Goal: Information Seeking & Learning: Understand process/instructions

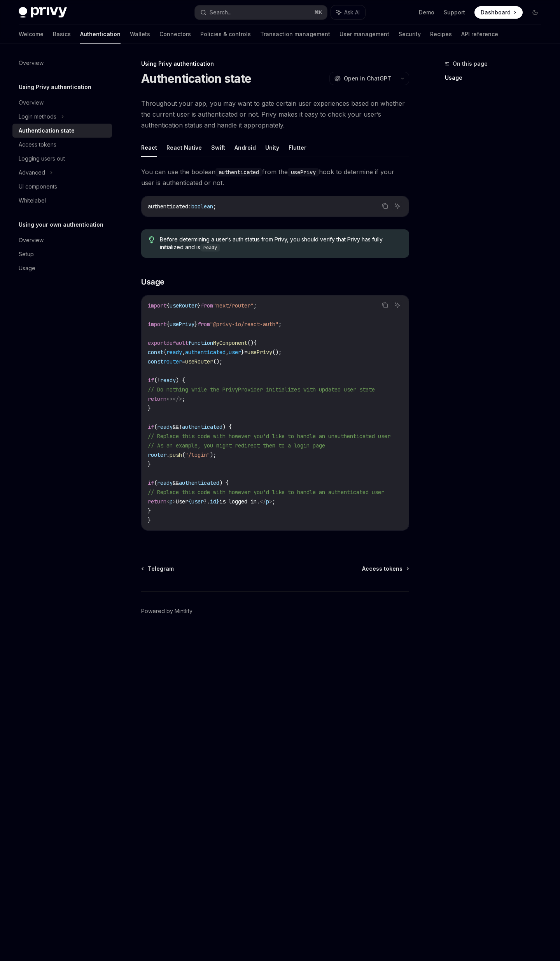
click at [248, 13] on button "Search... ⌘ K" at bounding box center [261, 12] width 132 height 14
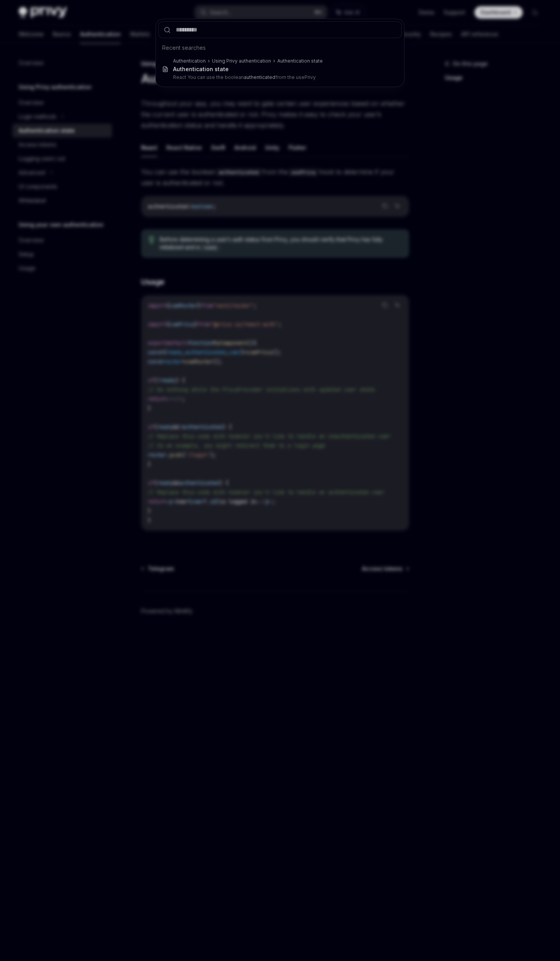
type input "**********"
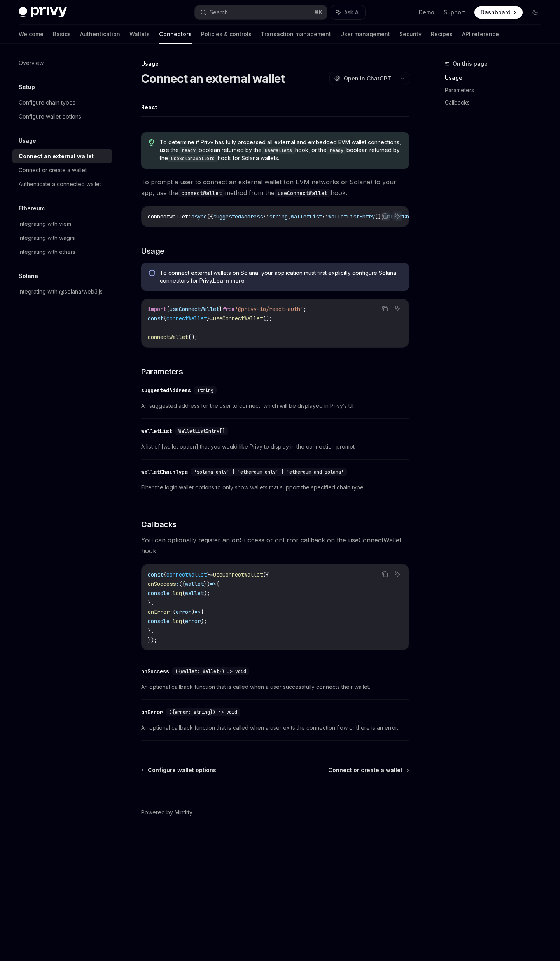
click at [296, 322] on code "import { useConnectWallet } from '@privy-io/react-auth' ; const { connectWallet…" at bounding box center [275, 322] width 255 height 37
drag, startPoint x: 317, startPoint y: 313, endPoint x: 253, endPoint y: 312, distance: 63.8
click at [253, 312] on span "'@privy-io/react-auth'" at bounding box center [269, 309] width 68 height 7
copy span "@privy-io/react-auth"
drag, startPoint x: 294, startPoint y: 320, endPoint x: 145, endPoint y: 320, distance: 148.5
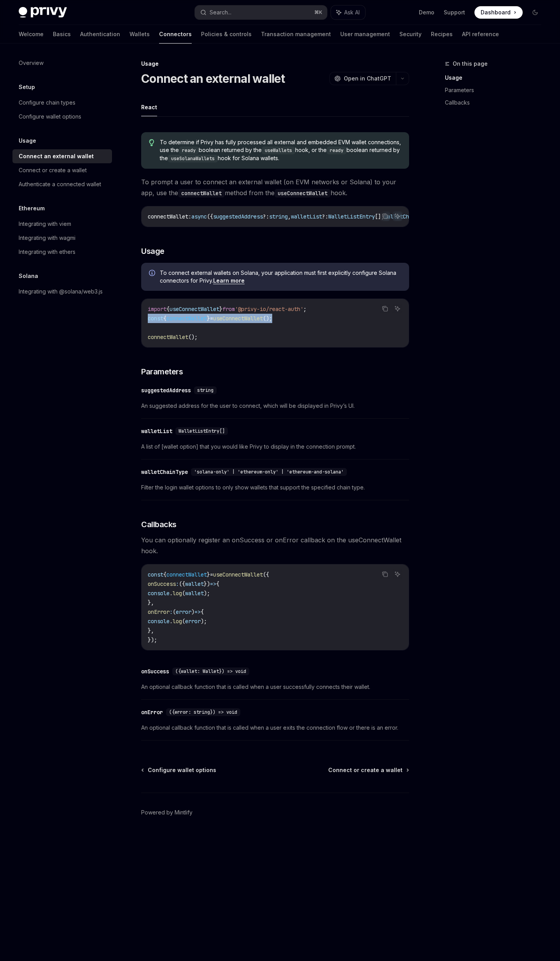
click at [145, 320] on div "import { useConnectWallet } from '@privy-io/react-auth' ; const { connectWallet…" at bounding box center [275, 323] width 267 height 48
copy span "const { connectWallet } = useConnectWallet ();"
click at [444, 328] on div "On this page Usage Parameters Callbacks" at bounding box center [488, 510] width 118 height 902
type textarea "*"
